Goal: Information Seeking & Learning: Check status

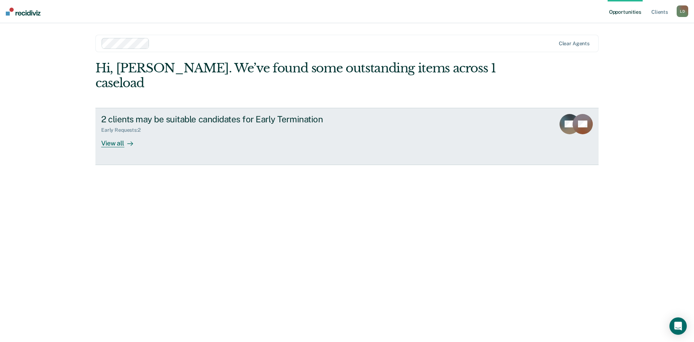
click at [164, 114] on div "2 clients may be suitable candidates for Early Termination" at bounding box center [228, 119] width 254 height 10
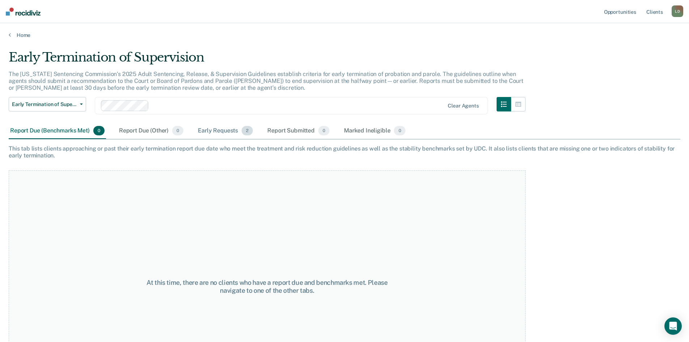
click at [213, 130] on div "Early Requests 2" at bounding box center [225, 131] width 58 height 16
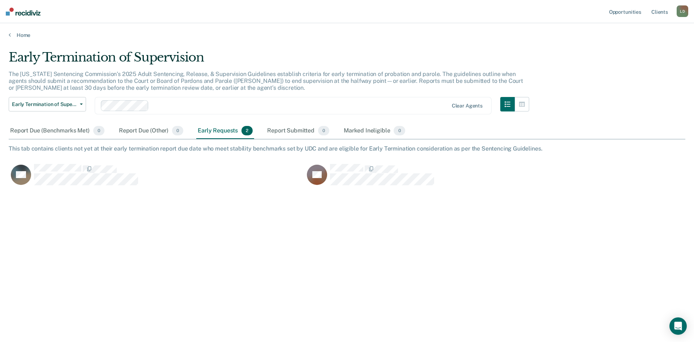
scroll to position [232, 671]
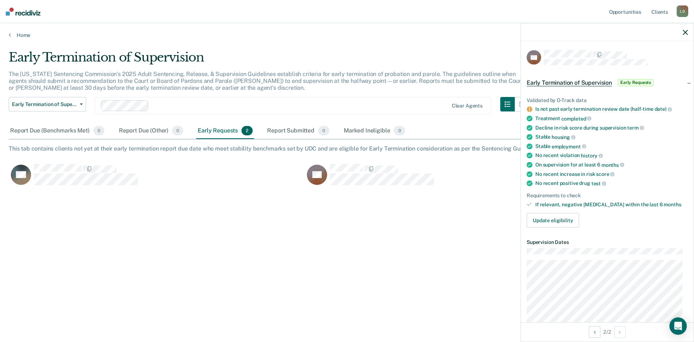
click at [687, 30] on icon "button" at bounding box center [685, 32] width 5 height 5
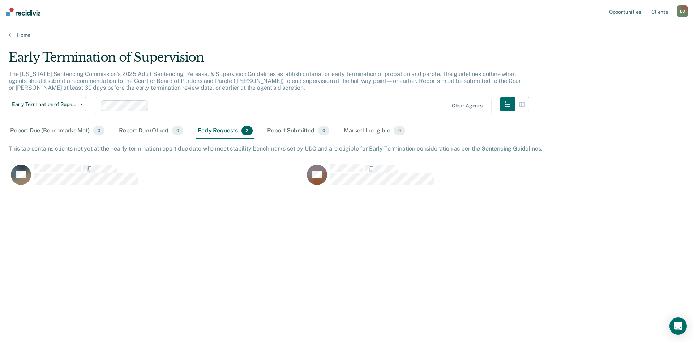
click at [216, 129] on div "Early Requests 2" at bounding box center [225, 131] width 58 height 16
click at [523, 101] on icon "button" at bounding box center [522, 104] width 6 height 6
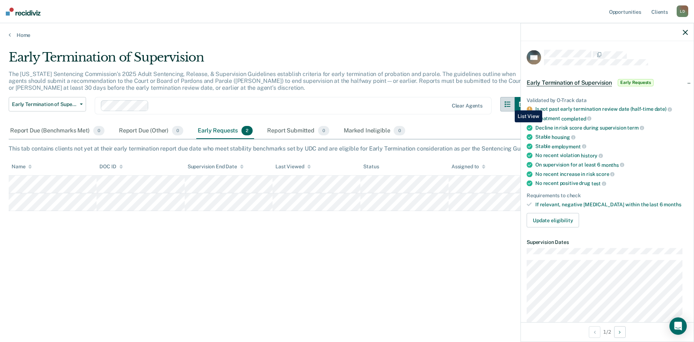
click at [509, 105] on icon "button" at bounding box center [508, 104] width 6 height 6
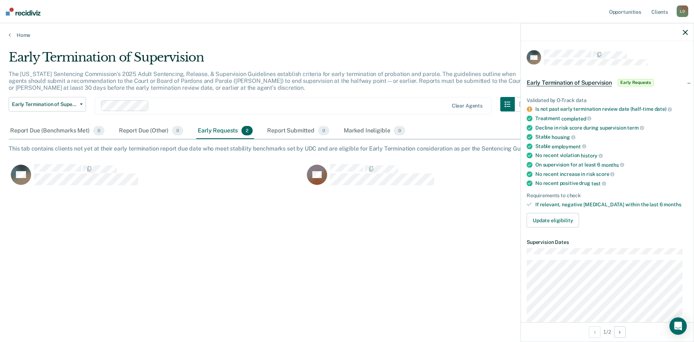
click at [685, 33] on icon "button" at bounding box center [685, 32] width 5 height 5
